Goal: Transaction & Acquisition: Obtain resource

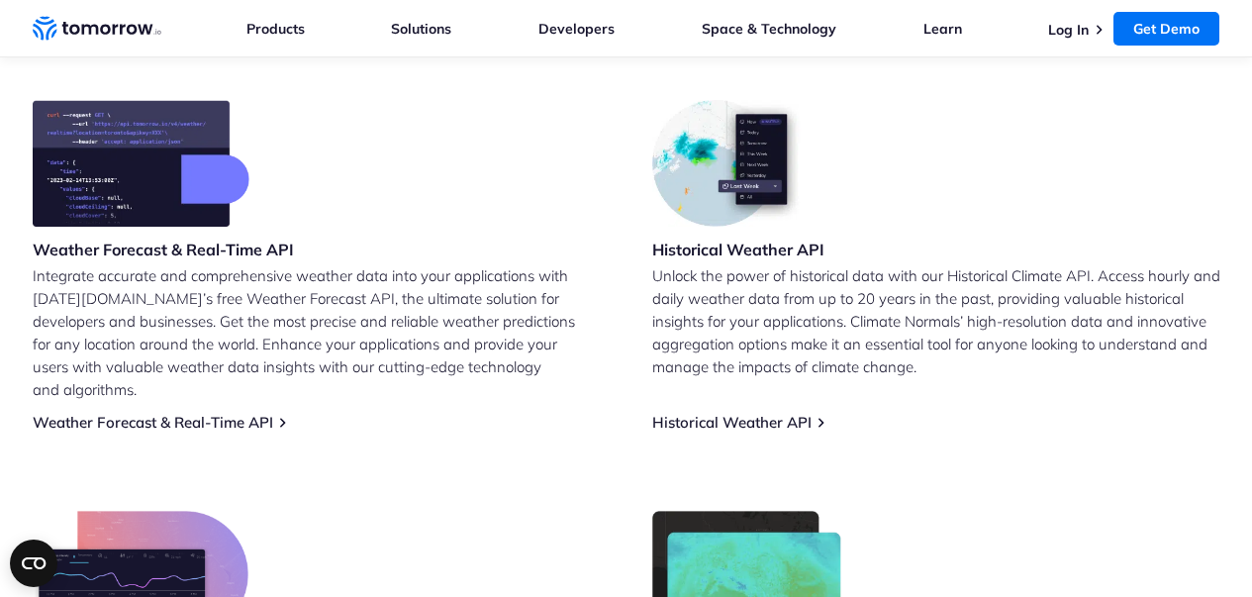
scroll to position [820, 0]
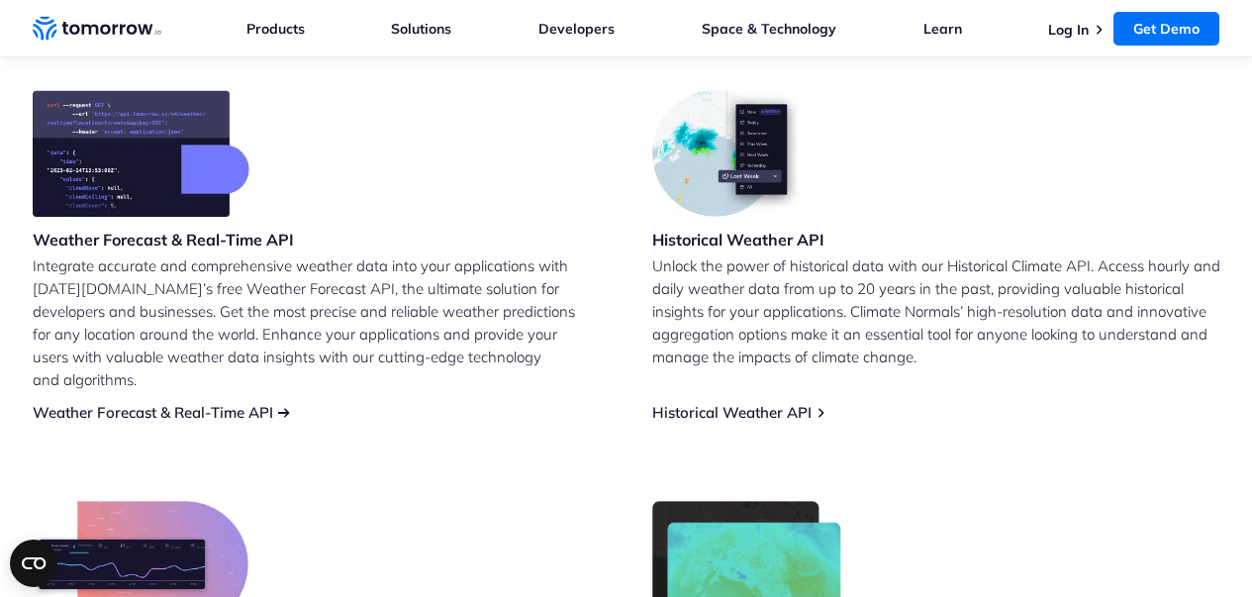
click at [238, 403] on link "Weather Forecast & Real-Time API" at bounding box center [153, 412] width 241 height 19
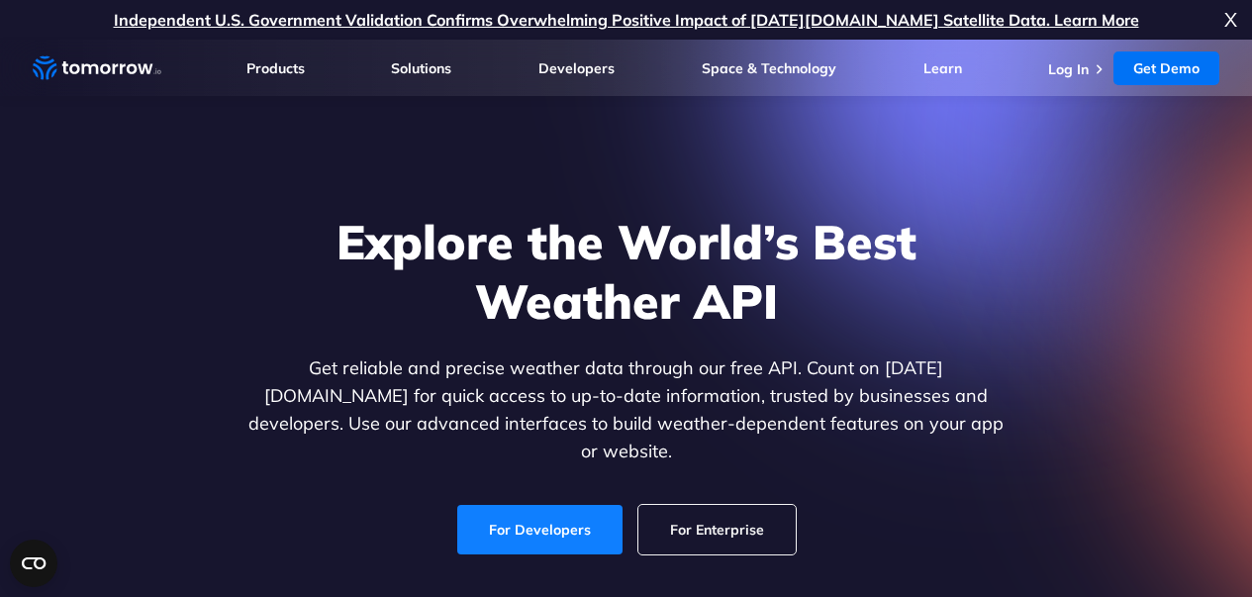
click at [559, 505] on link "For Developers" at bounding box center [539, 529] width 165 height 49
click at [35, 328] on div "Explore the World’s Best Weather API Get reliable and precise weather data thro…" at bounding box center [627, 383] width 1220 height 421
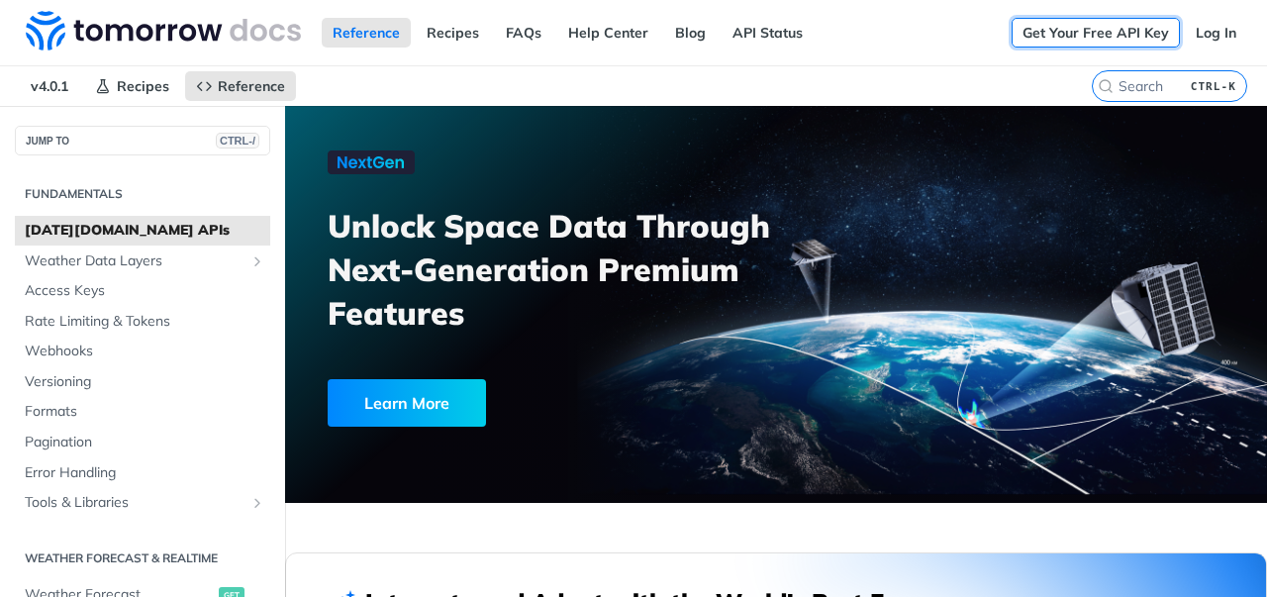
click at [1086, 35] on link "Get Your Free API Key" at bounding box center [1096, 33] width 168 height 30
